Goal: Information Seeking & Learning: Learn about a topic

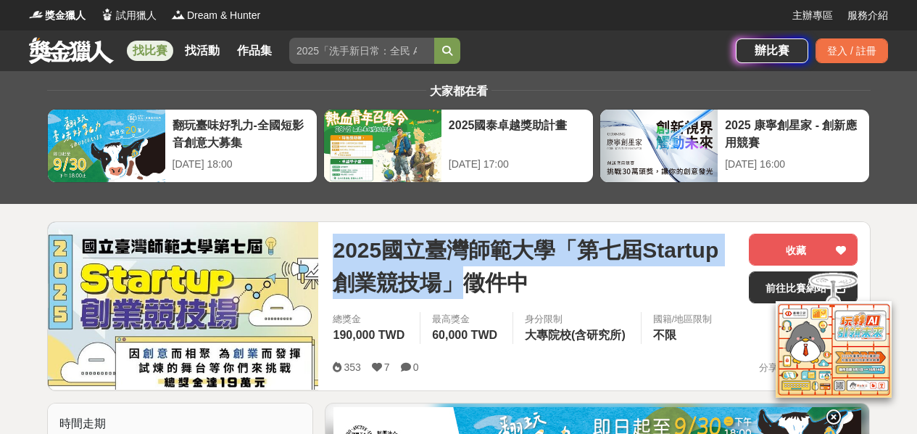
drag, startPoint x: 333, startPoint y: 246, endPoint x: 458, endPoint y: 289, distance: 132.8
click at [458, 289] on span "2025國立臺灣師範大學「第七屆Startup創業競技場」徵件中" at bounding box center [535, 266] width 405 height 65
copy span "2025國立臺灣師範大學「第七屆Startup創業競技場」"
click at [368, 249] on span "2025國立臺灣師範大學「第七屆Startup創業競技場」徵件中" at bounding box center [535, 266] width 405 height 65
drag, startPoint x: 335, startPoint y: 242, endPoint x: 465, endPoint y: 280, distance: 135.2
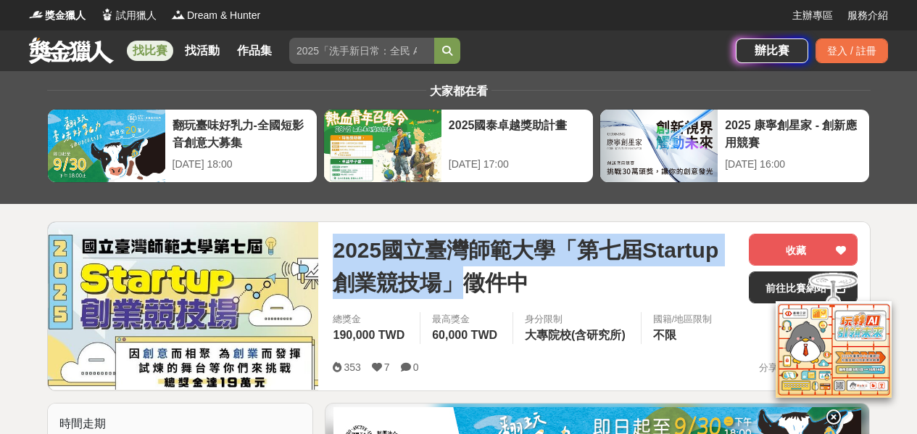
click at [466, 284] on span "2025國立臺灣師範大學「第七屆Startup創業競技場」徵件中" at bounding box center [535, 266] width 405 height 65
copy span "2025國立臺灣師範大學「第七屆Startup創業競技場」"
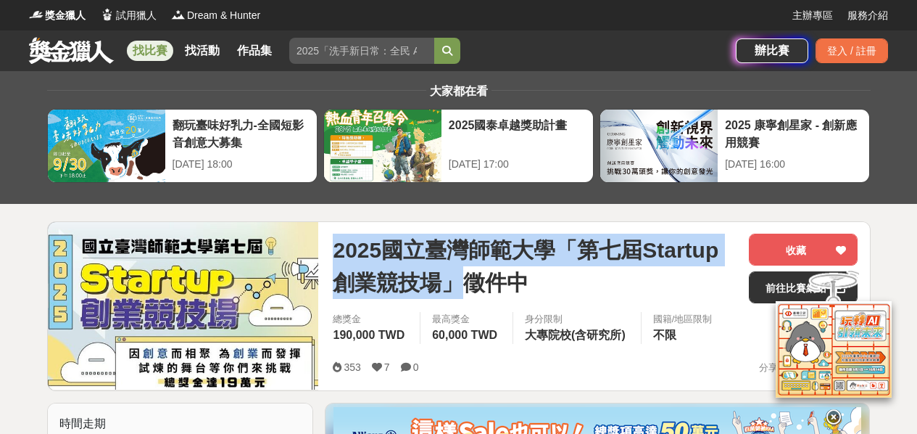
click at [339, 245] on span "2025國立臺灣師範大學「第七屆Startup創業競技場」徵件中" at bounding box center [535, 266] width 405 height 65
click at [337, 241] on span "2025國立臺灣師範大學「第七屆Startup創業競技場」徵件中" at bounding box center [535, 266] width 405 height 65
drag, startPoint x: 335, startPoint y: 242, endPoint x: 456, endPoint y: 279, distance: 126.9
click at [456, 279] on span "2025國立臺灣師範大學「第七屆Startup創業競技場」徵件中" at bounding box center [535, 266] width 405 height 65
copy span "2025國立臺灣師範大學「第七屆Startup創業競技場」"
